Goal: Task Accomplishment & Management: Complete application form

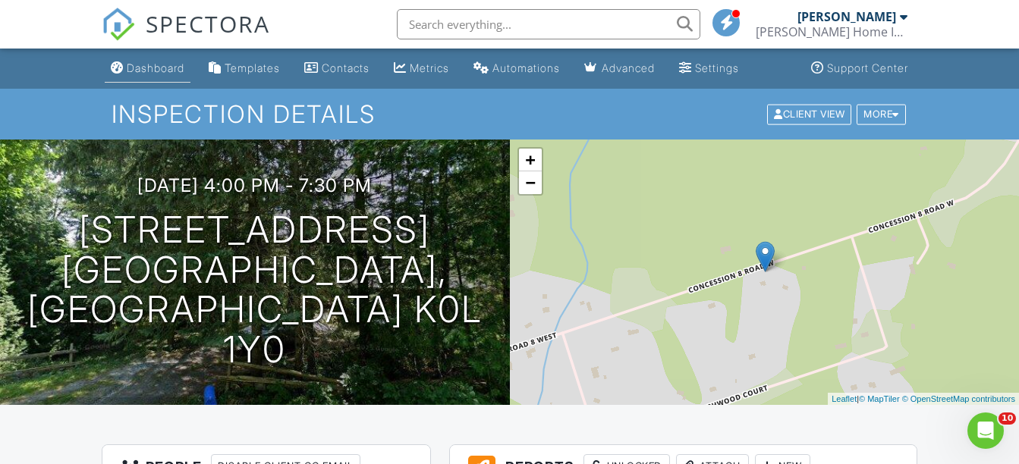
click at [145, 61] on div "Dashboard" at bounding box center [156, 67] width 58 height 13
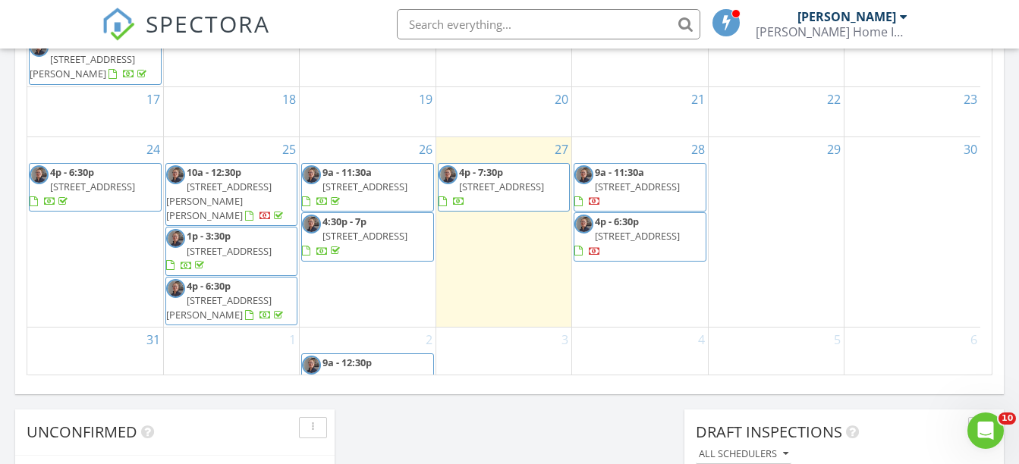
scroll to position [1138, 0]
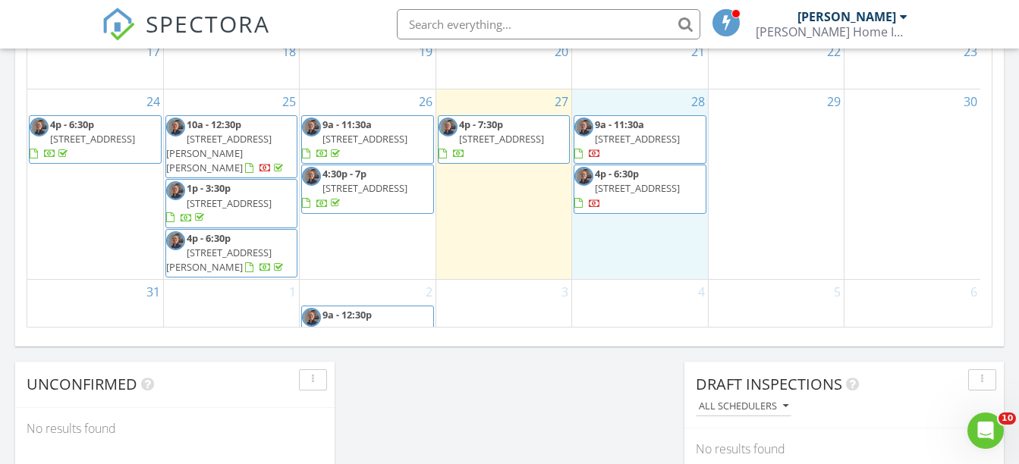
click at [637, 228] on div "28 9a - 11:30a 652 County Rd 3, Belleville K8N 4Z1 4p - 6:30p 779 Westwood Dr, …" at bounding box center [639, 185] width 135 height 190
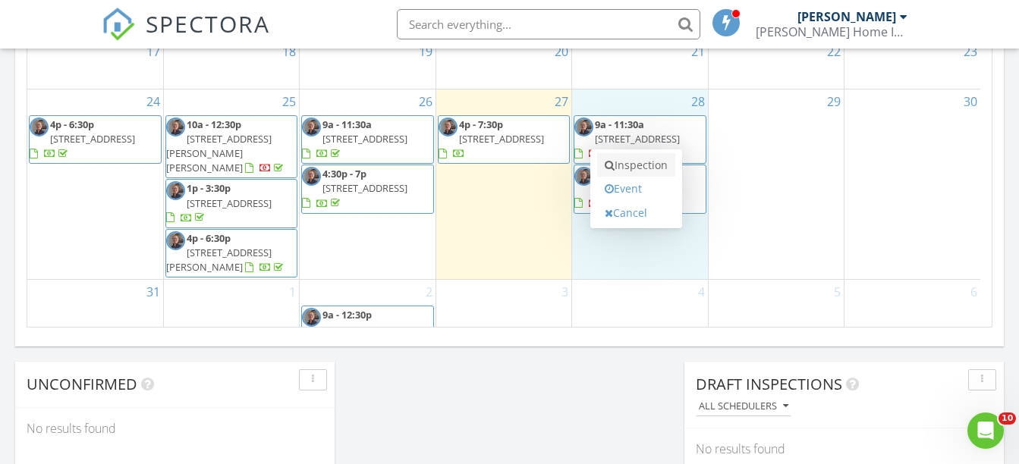
click at [646, 171] on link "Inspection" at bounding box center [636, 165] width 78 height 24
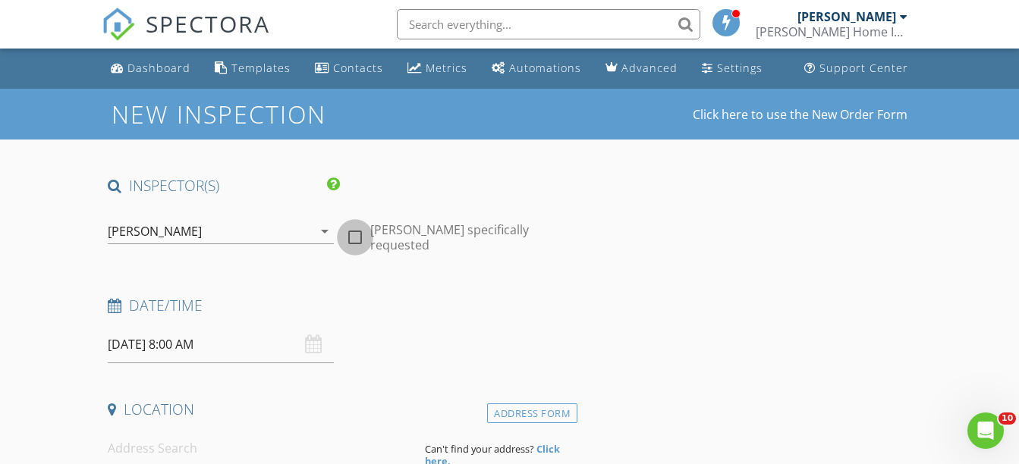
click at [359, 234] on div at bounding box center [355, 238] width 26 height 26
checkbox input "true"
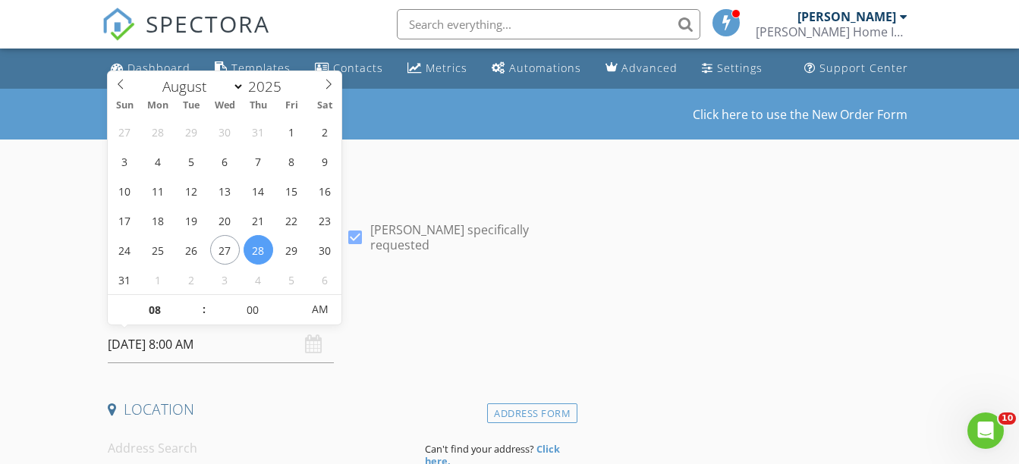
click at [168, 344] on input "[DATE] 8:00 AM" at bounding box center [220, 344] width 225 height 37
type input "07"
type input "2025/08/28 7:00 AM"
click at [195, 318] on span at bounding box center [195, 317] width 11 height 15
type input "06"
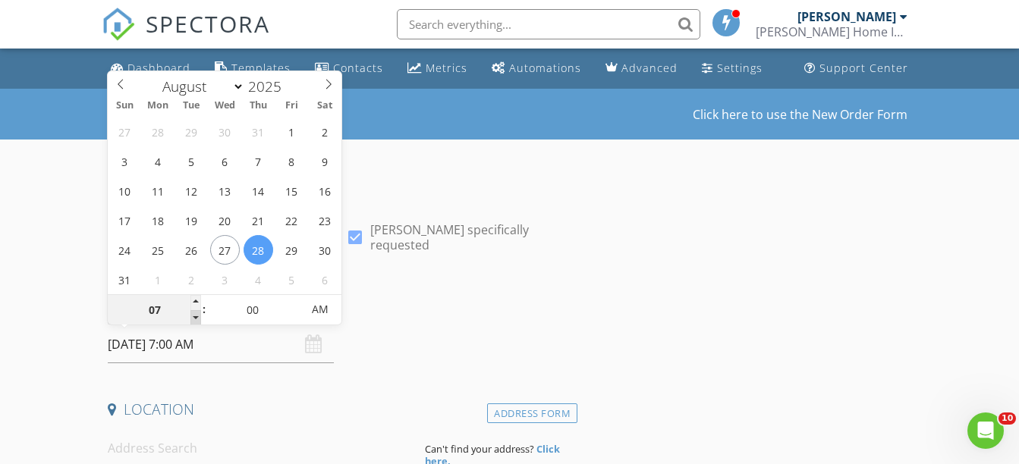
type input "2025/08/28 6:00 AM"
click at [195, 318] on span at bounding box center [195, 317] width 11 height 15
type input "05"
type input "2025/08/28 5:00 AM"
click at [195, 318] on span at bounding box center [195, 317] width 11 height 15
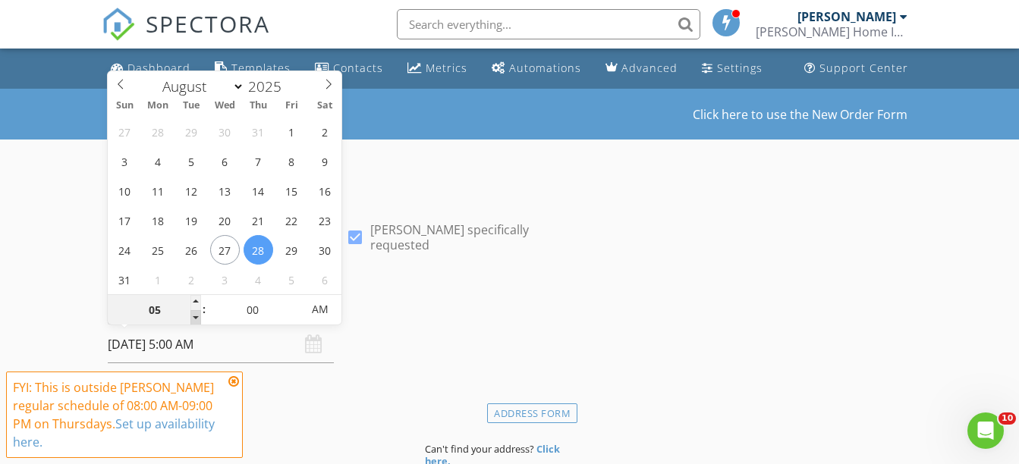
type input "04"
type input "2025/08/28 4:00 AM"
click at [195, 318] on span at bounding box center [195, 317] width 11 height 15
type input "03"
type input "2025/08/28 3:00 AM"
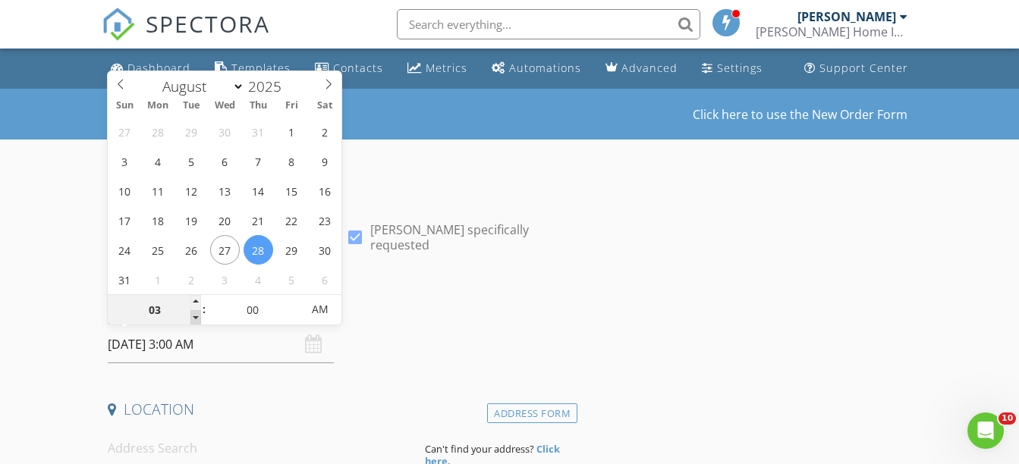
click at [195, 318] on span at bounding box center [195, 317] width 11 height 15
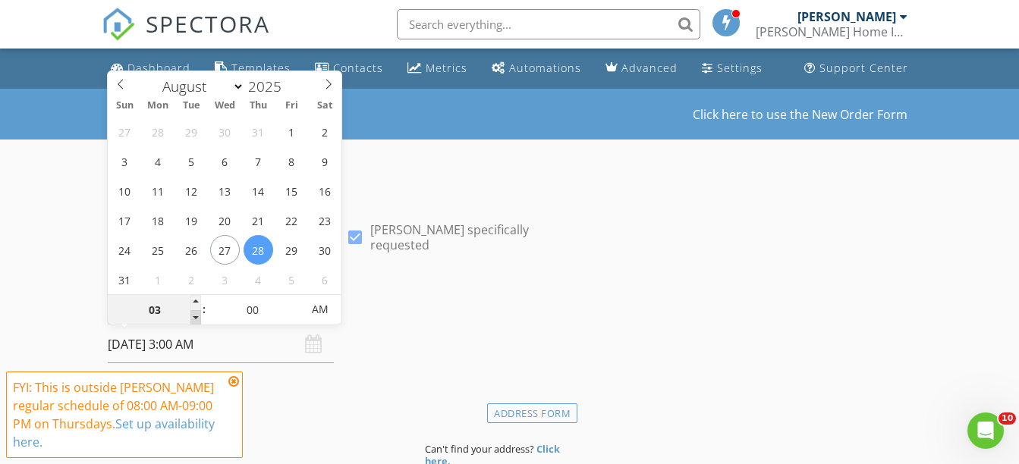
type input "02"
type input "2025/08/28 2:00 AM"
click at [195, 318] on span at bounding box center [195, 317] width 11 height 15
type input "01"
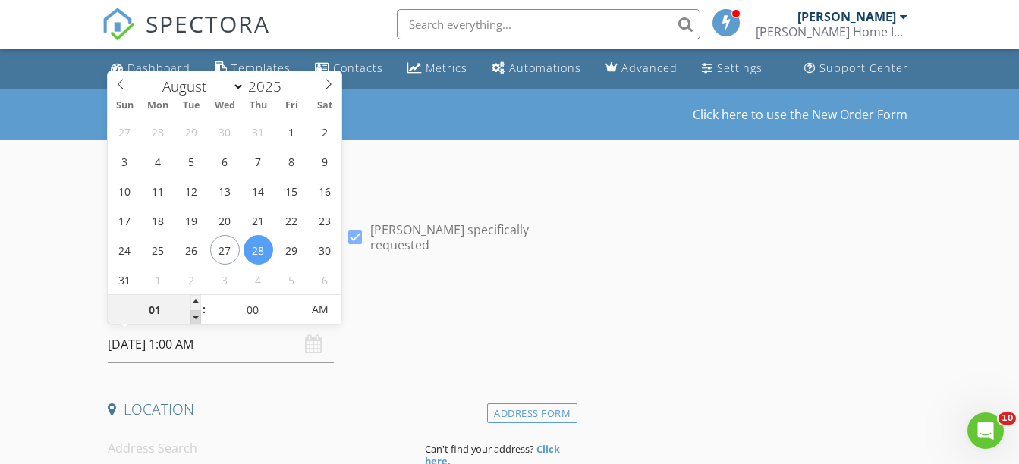
click at [195, 318] on span at bounding box center [195, 317] width 11 height 15
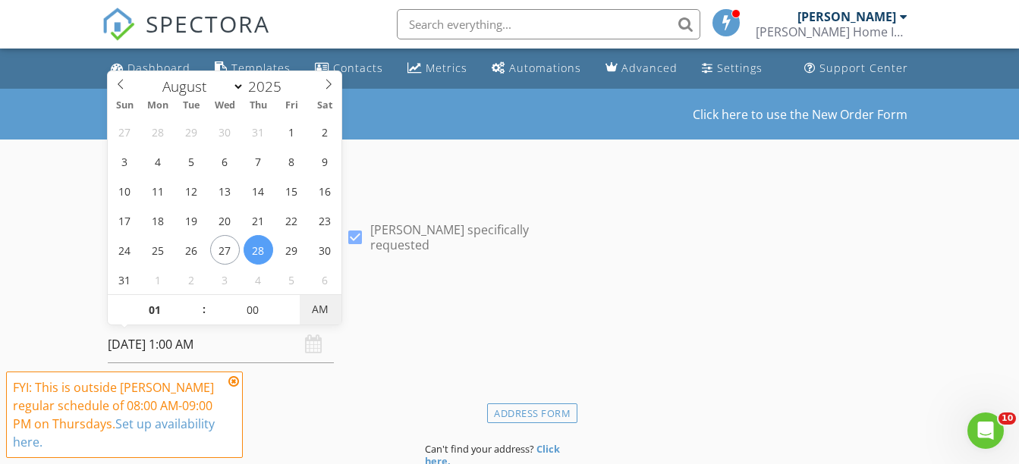
type input "2025/08/28 1:00 PM"
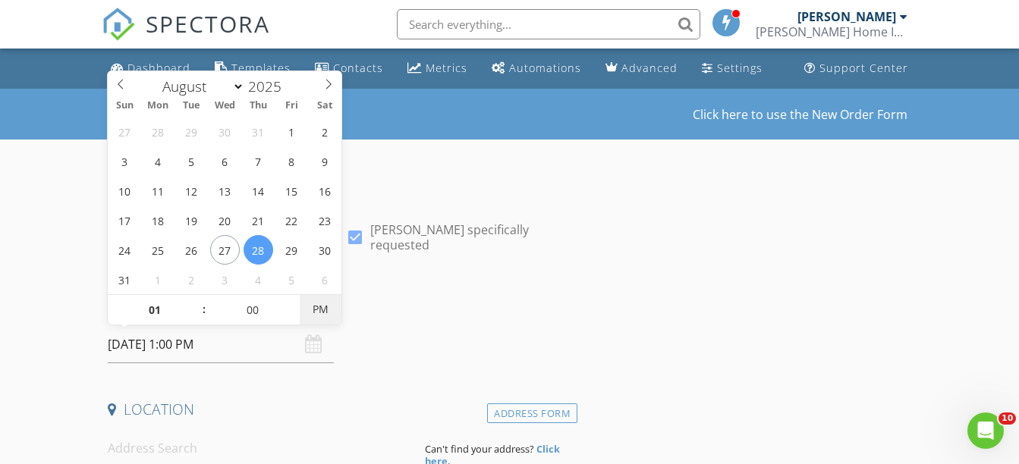
drag, startPoint x: 195, startPoint y: 318, endPoint x: 316, endPoint y: 304, distance: 121.4
click at [316, 304] on span "PM" at bounding box center [321, 309] width 42 height 30
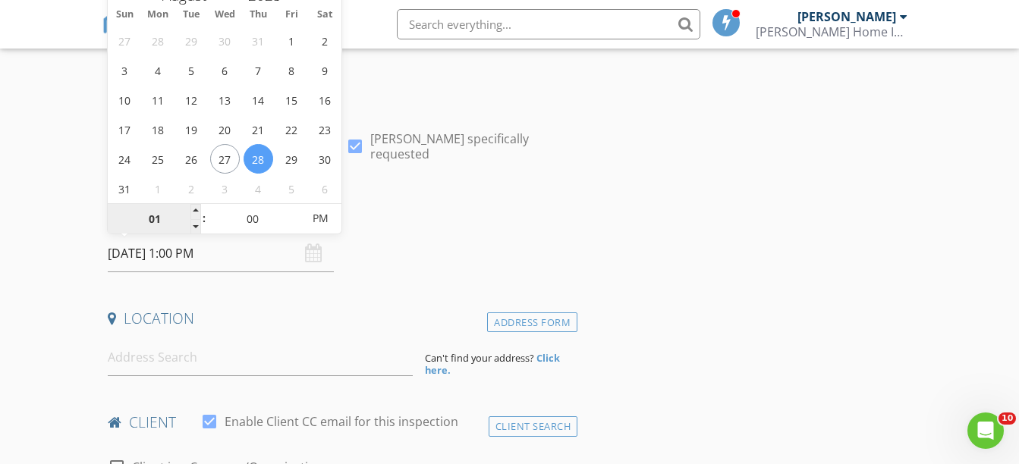
scroll to position [127, 0]
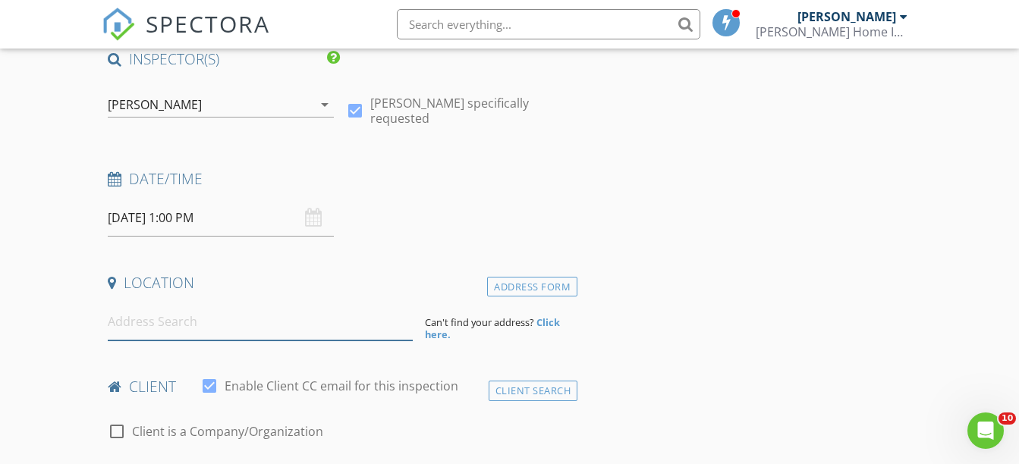
click at [146, 323] on input at bounding box center [260, 321] width 305 height 37
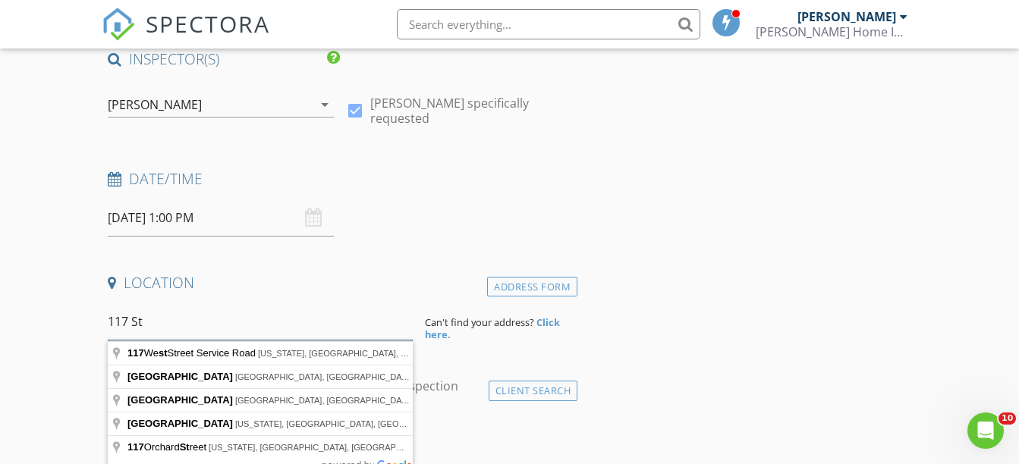
click at [146, 323] on input "117 St" at bounding box center [260, 321] width 305 height 37
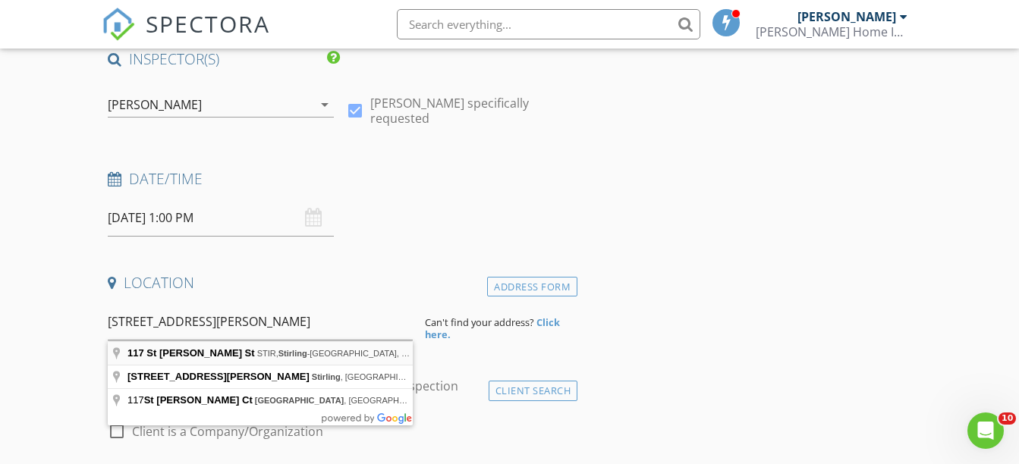
type input "117 St James St, STIR, Stirling-Rawdon, ON, Canada"
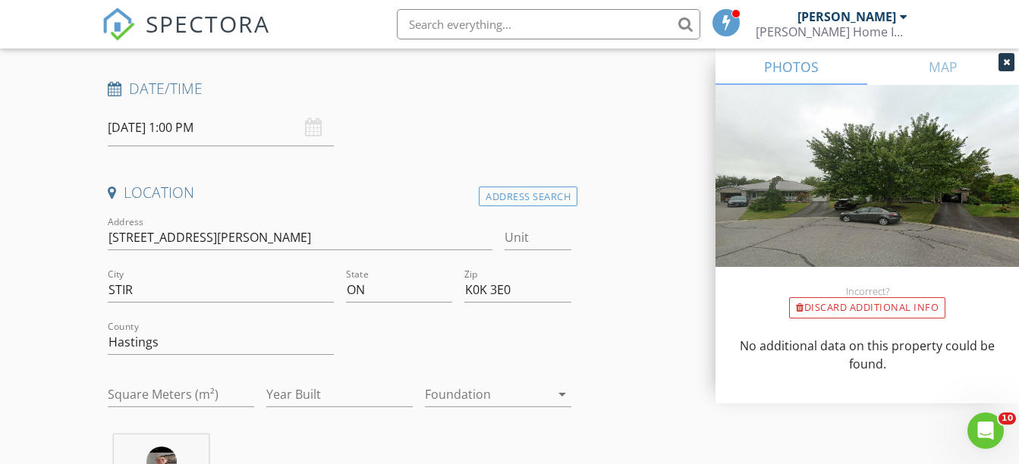
scroll to position [253, 0]
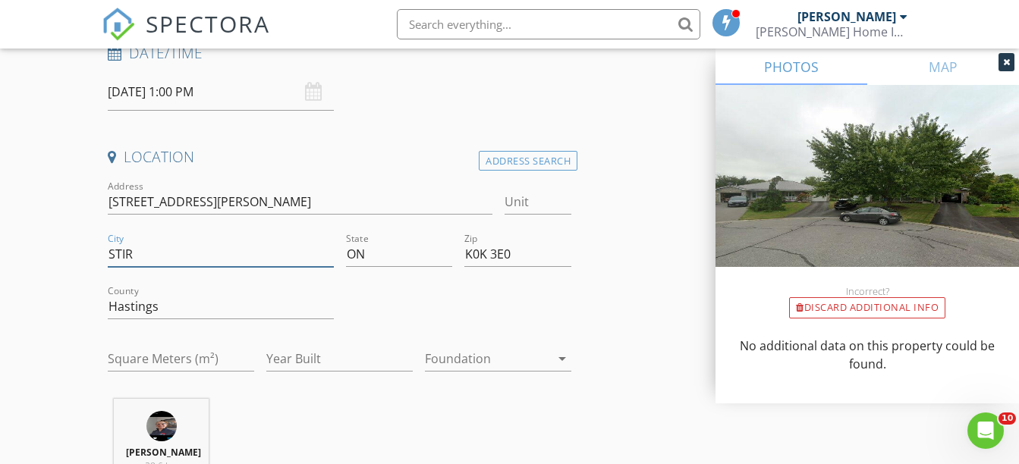
click at [161, 252] on input "STIR" at bounding box center [220, 254] width 225 height 25
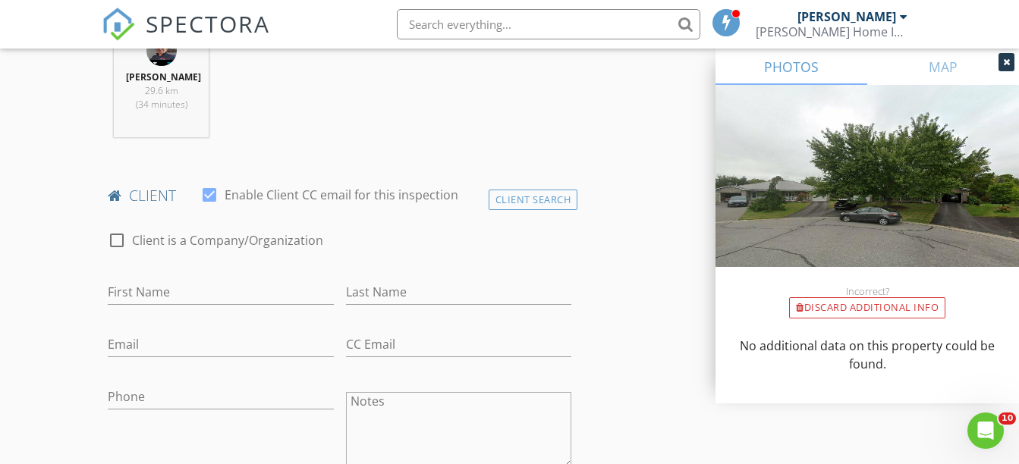
scroll to position [632, 0]
type input "Stirling"
click at [149, 287] on input "First Name" at bounding box center [220, 288] width 225 height 25
type input "Deb"
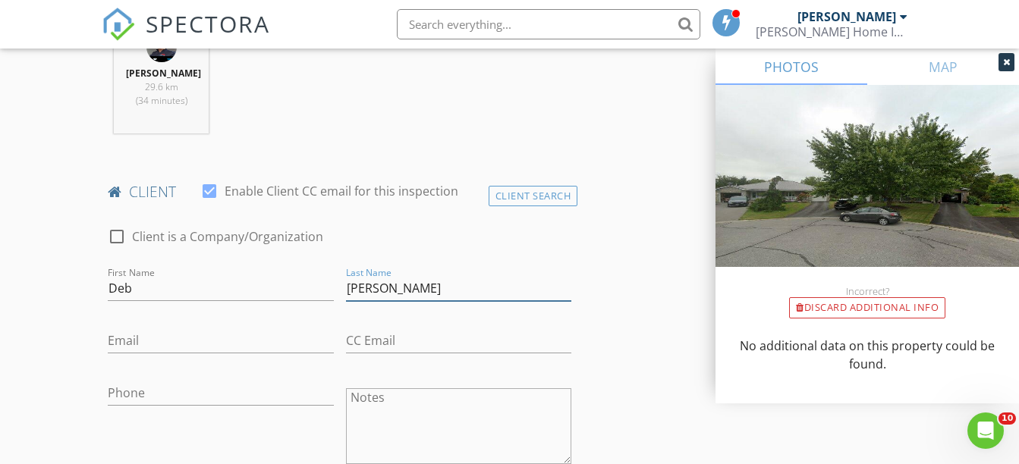
type input "Carruthers"
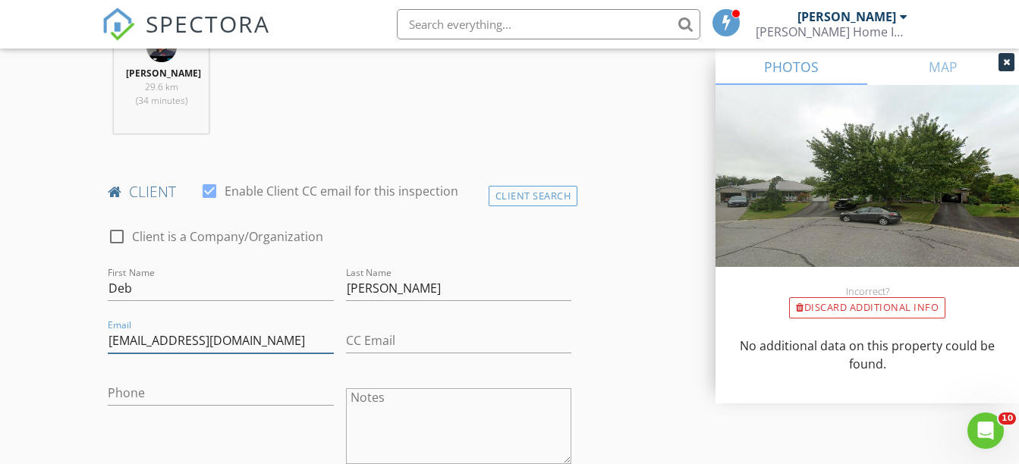
type input "debcarruthers@hotmail.com"
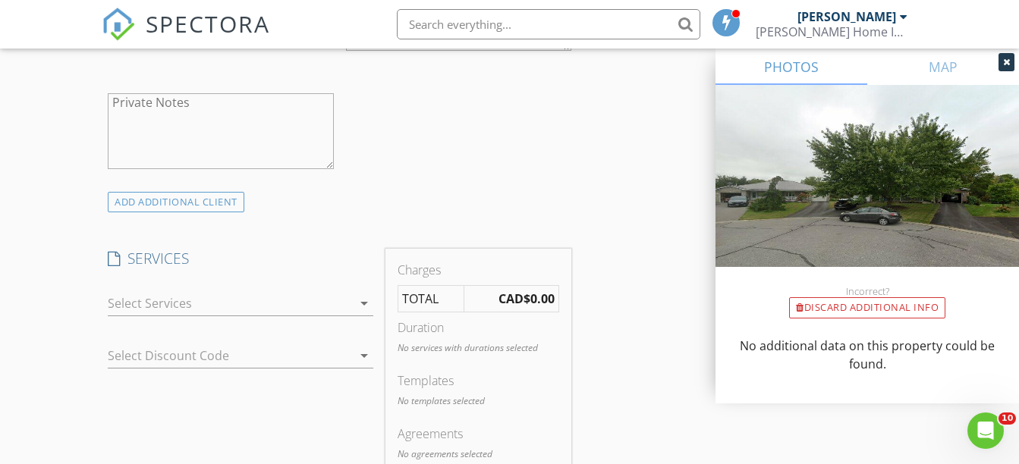
scroll to position [1138, 0]
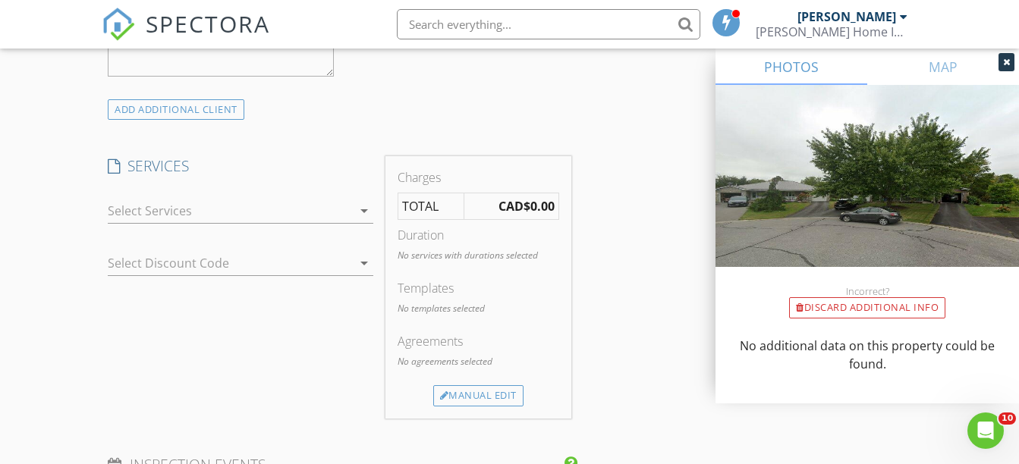
type input "613-243-4434"
click at [150, 218] on div at bounding box center [230, 211] width 244 height 24
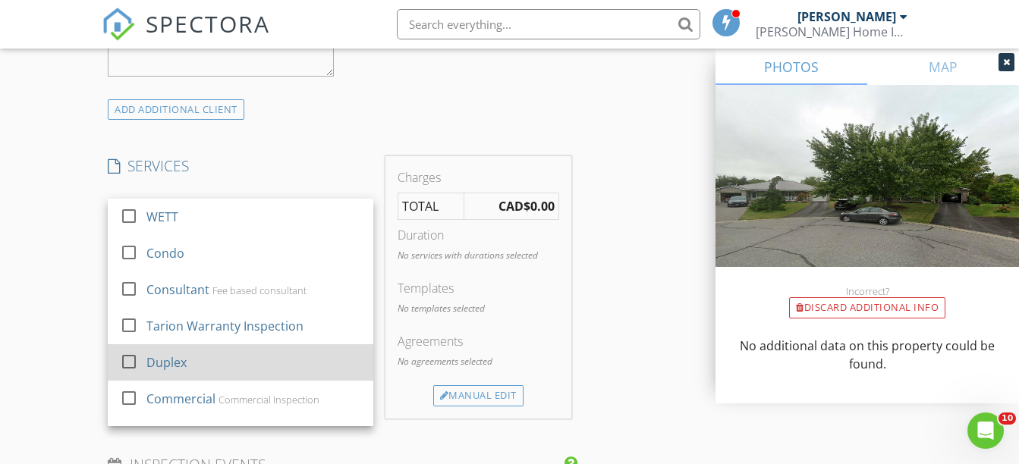
scroll to position [27, 0]
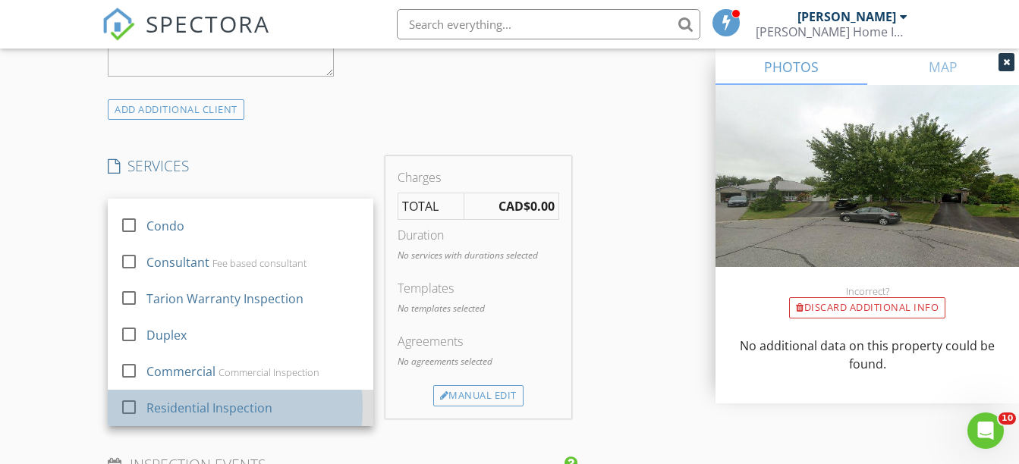
click at [181, 404] on div "Residential Inspection" at bounding box center [209, 408] width 126 height 18
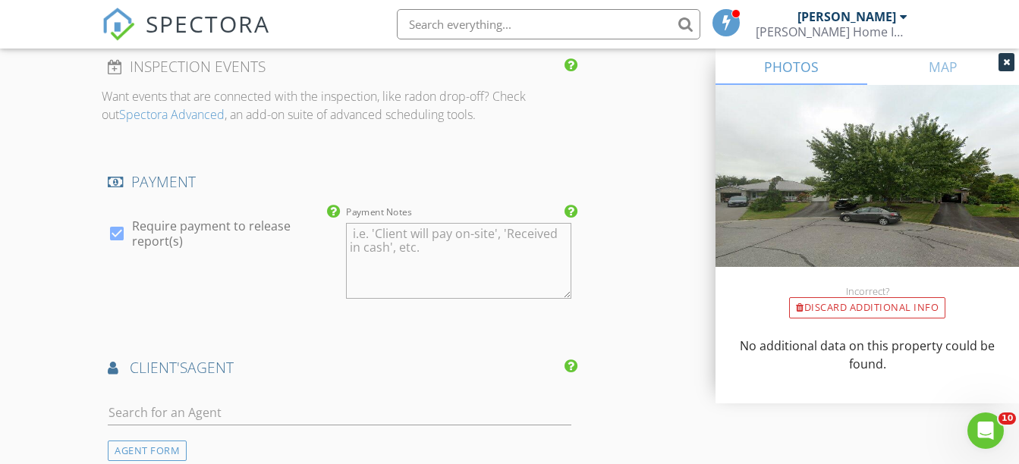
scroll to position [1770, 0]
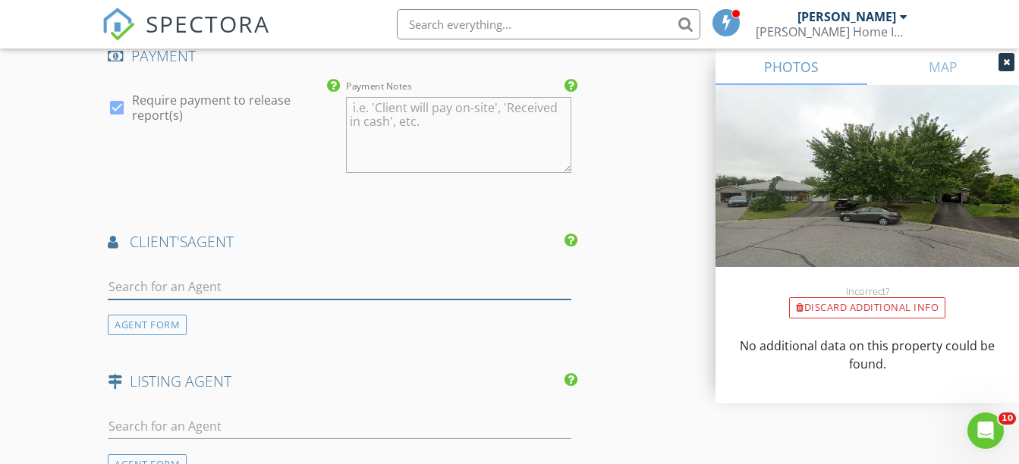
click at [167, 277] on input "text" at bounding box center [340, 287] width 464 height 25
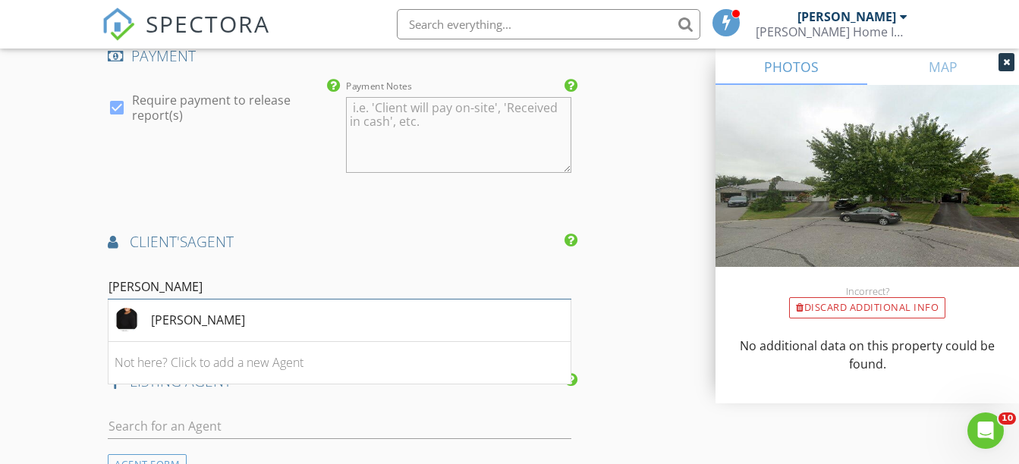
click at [167, 277] on input "Sherr" at bounding box center [340, 287] width 464 height 25
type input "Sherr"
click at [171, 437] on input "text" at bounding box center [340, 426] width 464 height 25
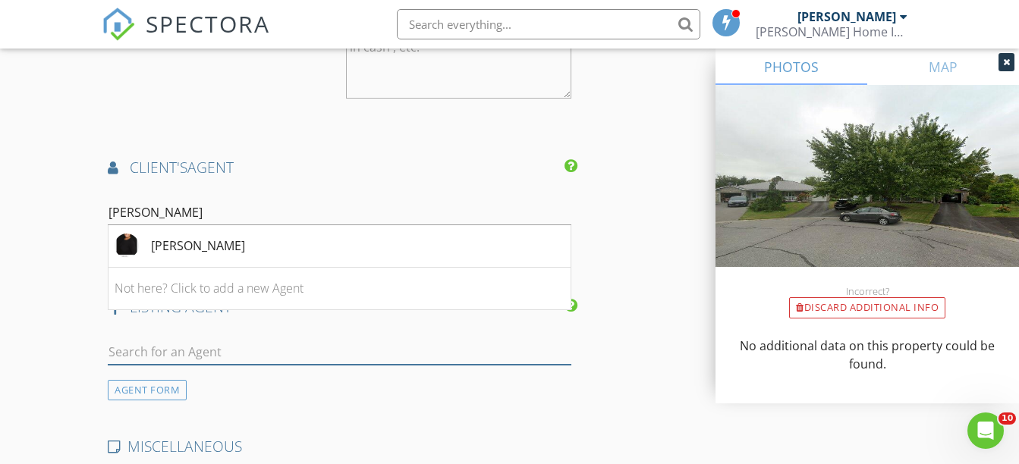
scroll to position [1897, 0]
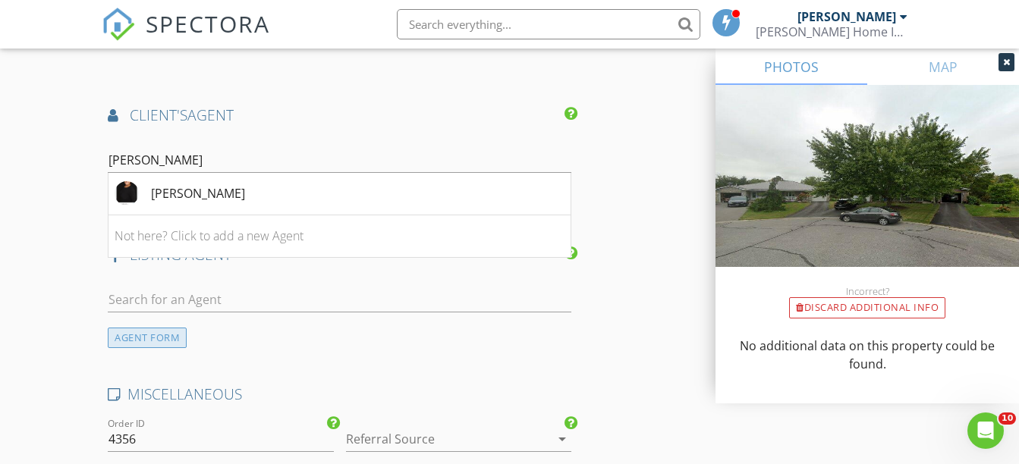
click at [151, 335] on div "AGENT FORM" at bounding box center [147, 338] width 79 height 20
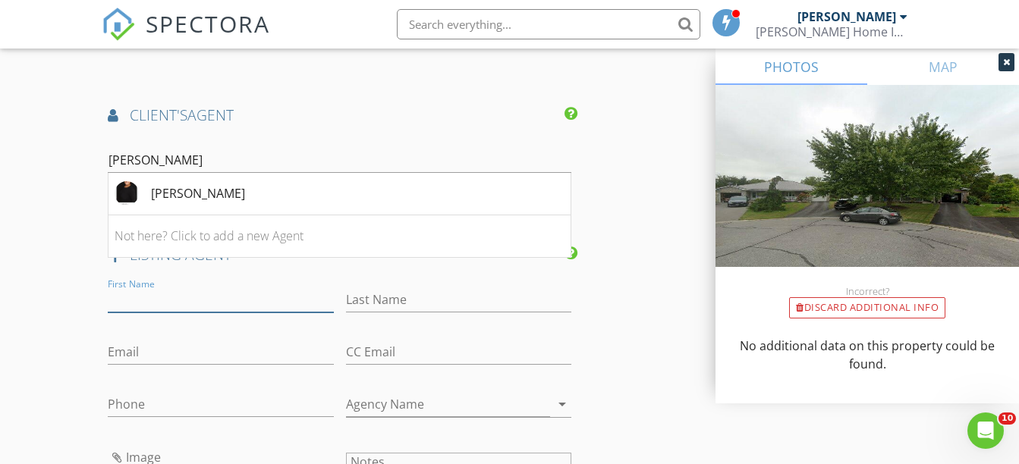
click at [143, 297] on input "First Name" at bounding box center [220, 300] width 225 height 25
type input "Sherri"
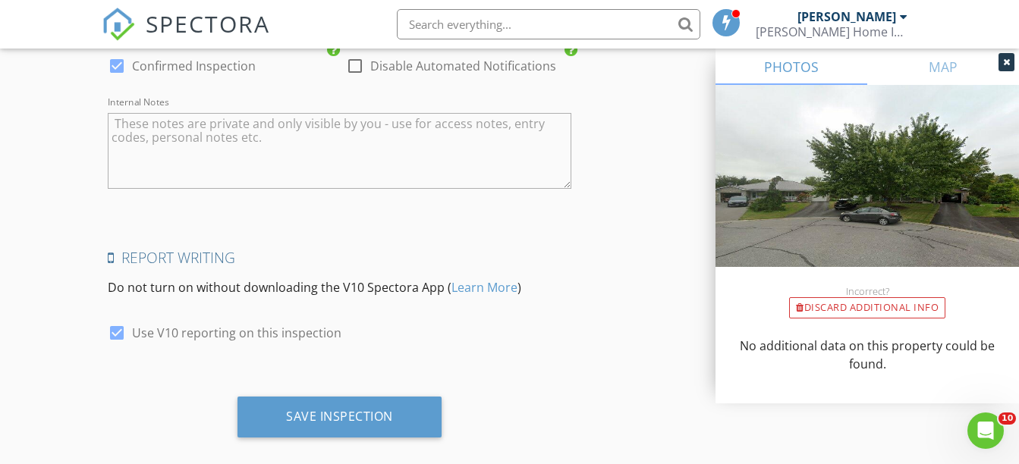
scroll to position [2687, 0]
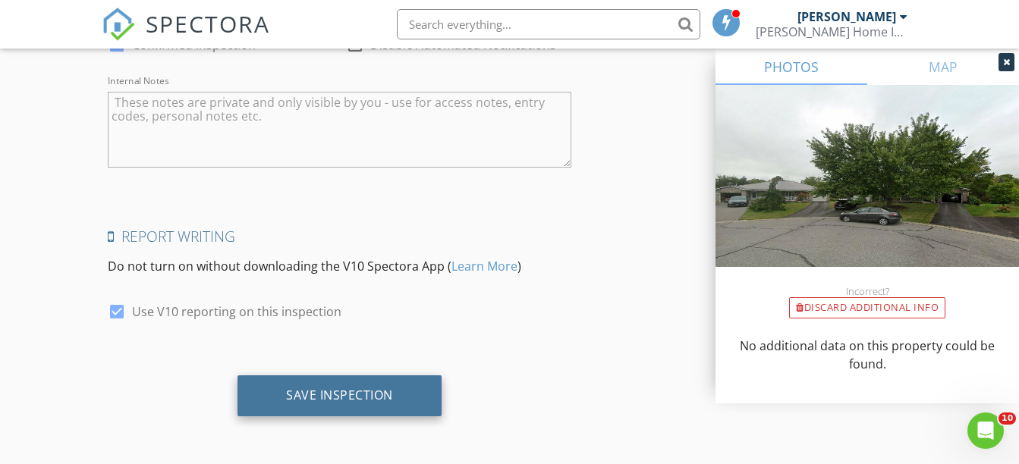
type input "Harrigan"
click at [337, 407] on div "Save Inspection" at bounding box center [339, 396] width 204 height 41
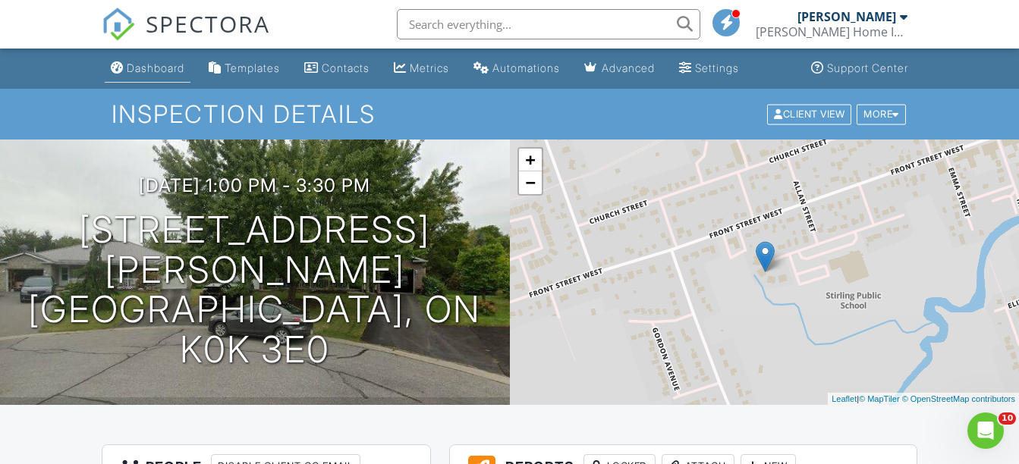
click at [156, 74] on link "Dashboard" at bounding box center [148, 69] width 86 height 28
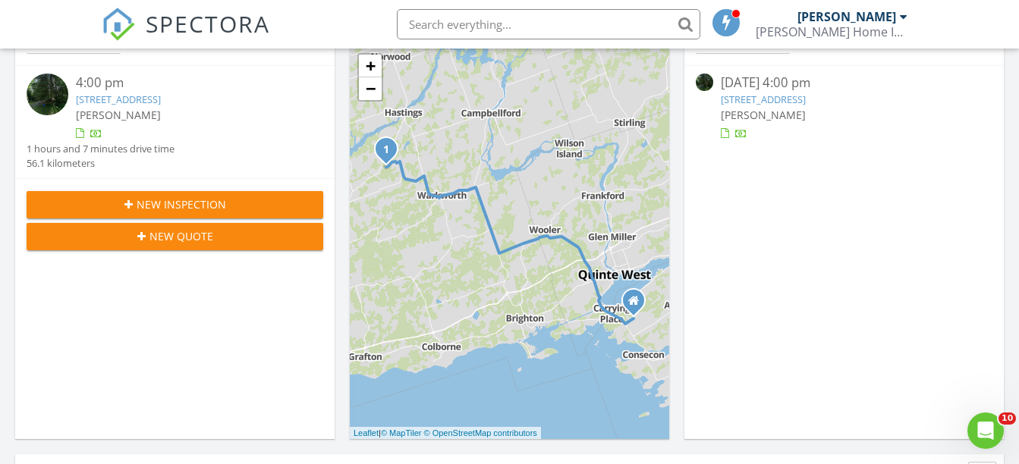
scroll to position [253, 0]
